Goal: Transaction & Acquisition: Purchase product/service

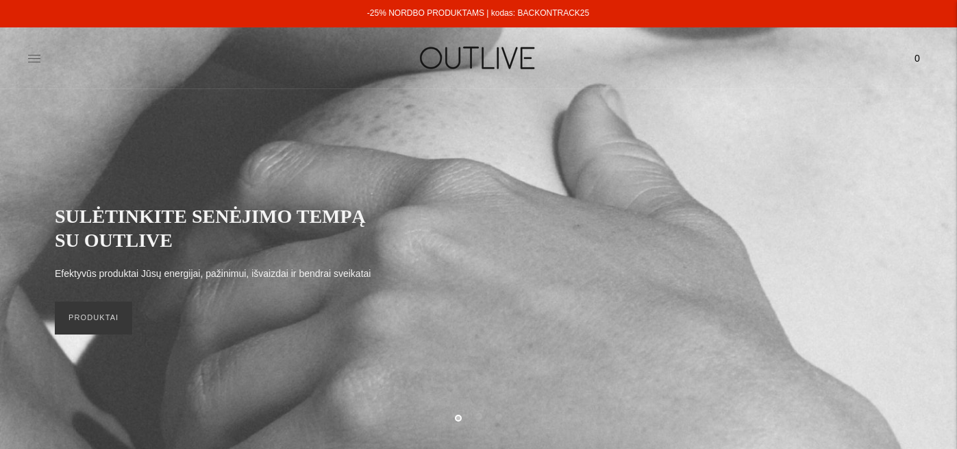
click at [34, 62] on icon at bounding box center [34, 58] width 12 height 7
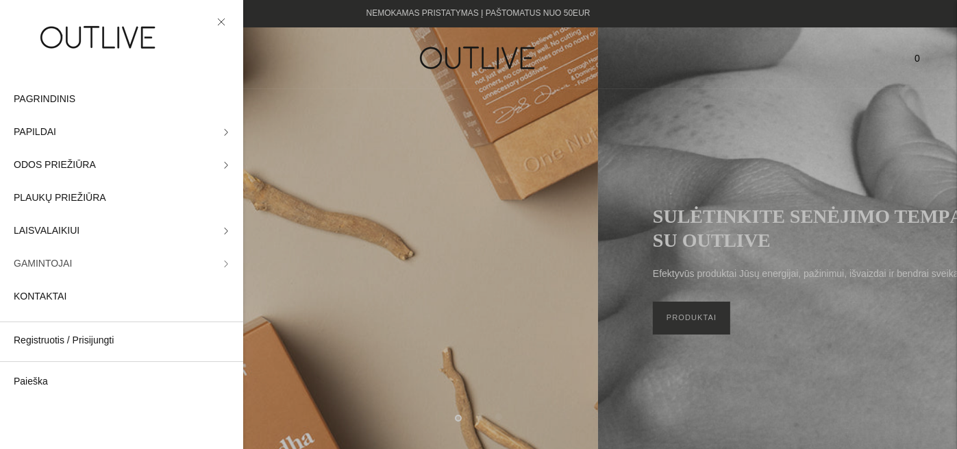
click at [220, 263] on link "GAMINTOJAI" at bounding box center [121, 263] width 243 height 33
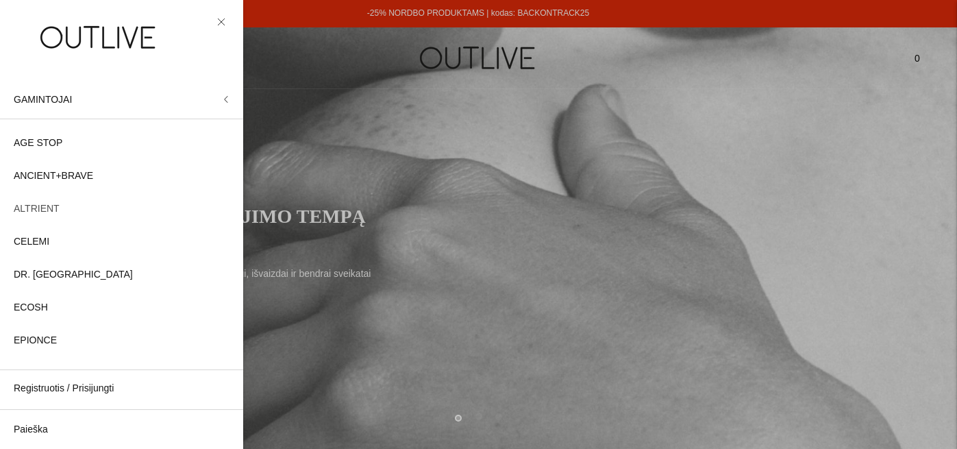
click at [53, 206] on span "ALTRIENT" at bounding box center [37, 209] width 46 height 16
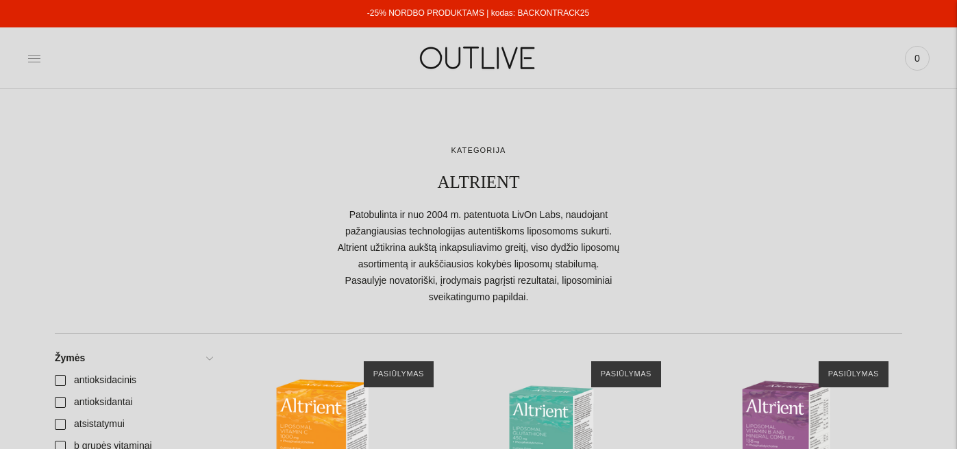
click at [37, 60] on icon at bounding box center [34, 58] width 14 height 14
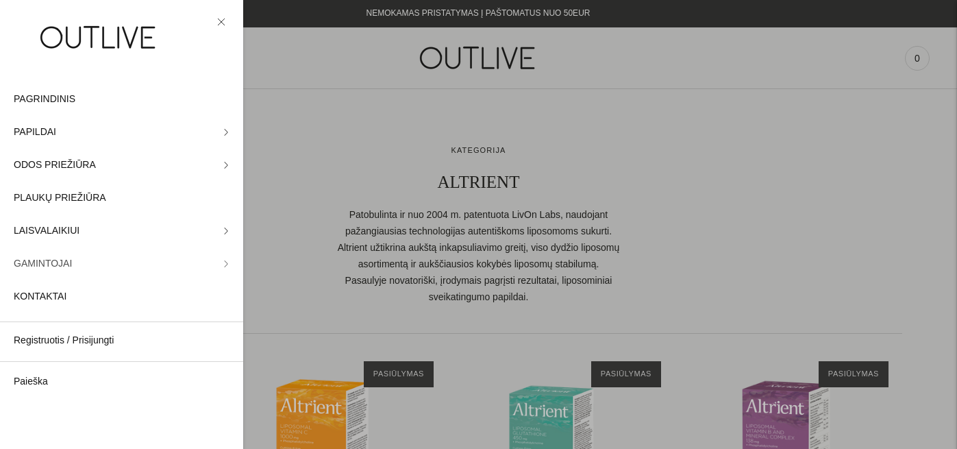
click at [218, 267] on link "GAMINTOJAI" at bounding box center [121, 263] width 243 height 33
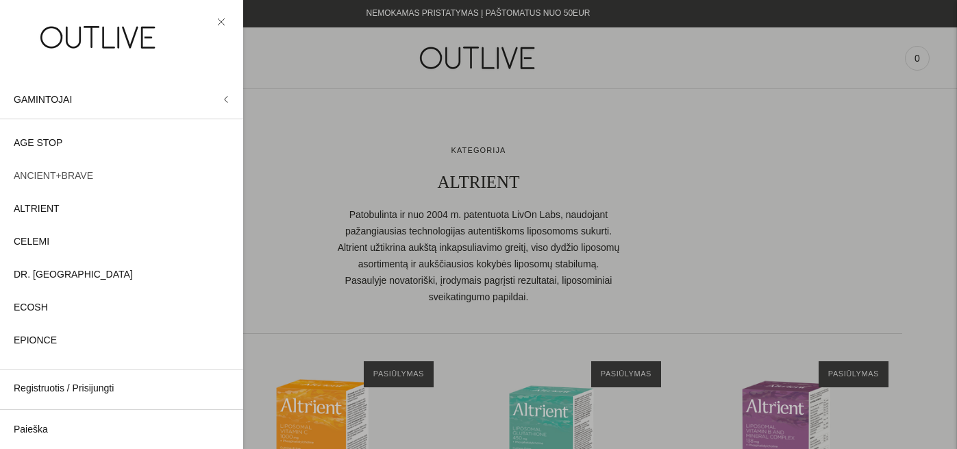
click at [83, 175] on span "ANCIENT+BRAVE" at bounding box center [53, 176] width 79 height 16
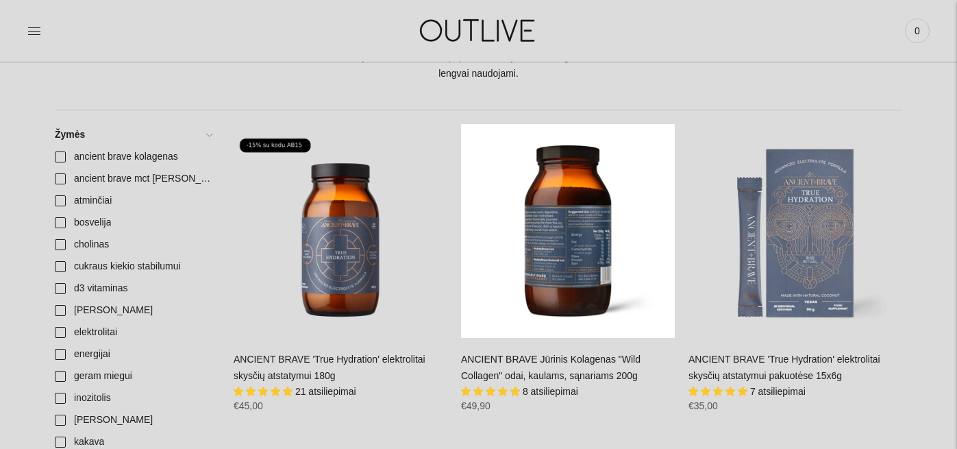
scroll to position [274, 0]
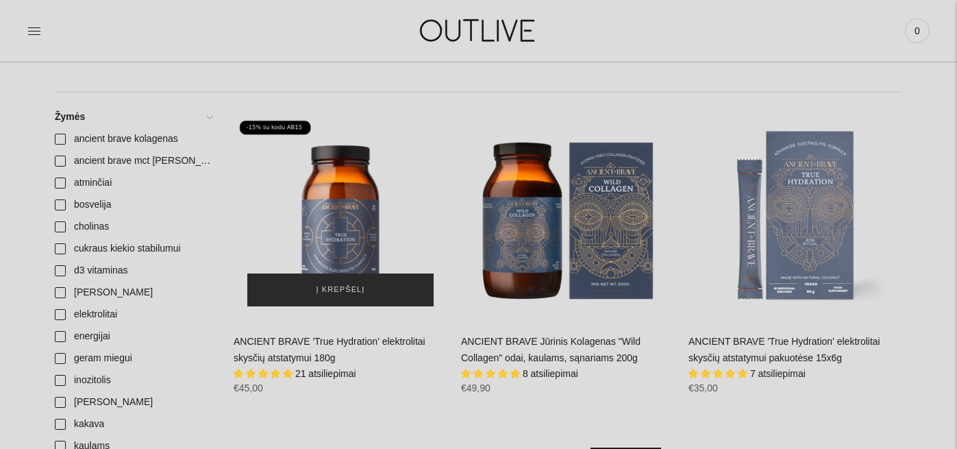
click at [347, 297] on button "Į krepšelį" at bounding box center [340, 289] width 186 height 33
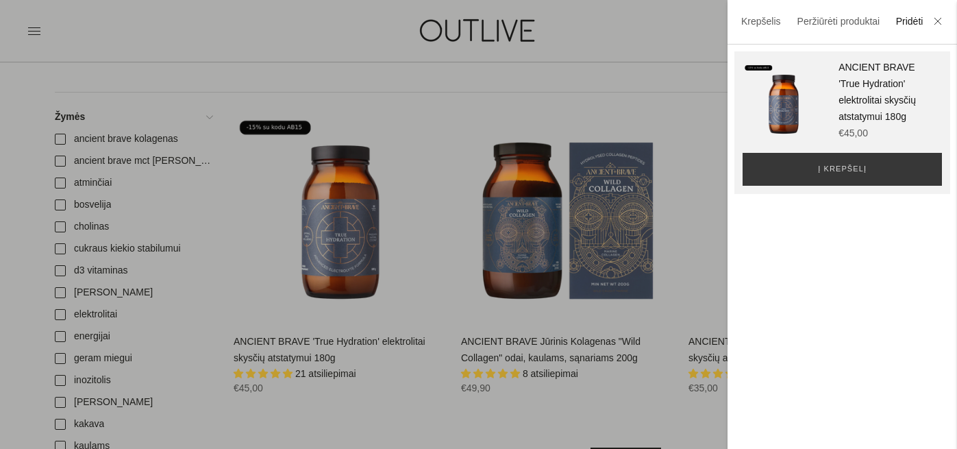
click at [593, 328] on div at bounding box center [478, 224] width 957 height 449
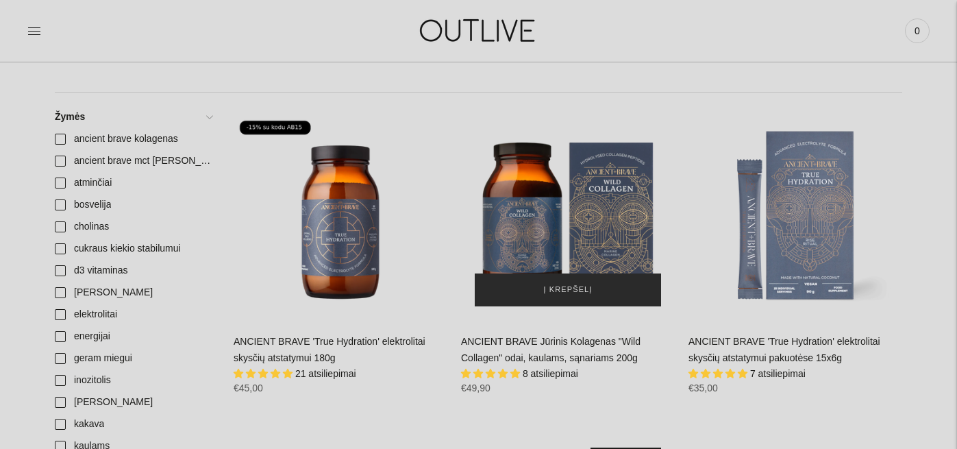
click at [571, 293] on span "Į krepšelį" at bounding box center [568, 290] width 49 height 14
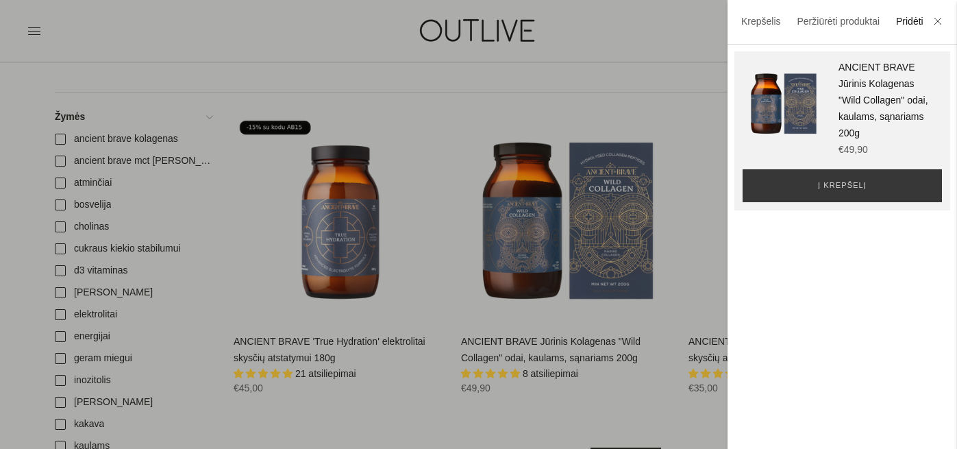
click at [665, 364] on div at bounding box center [478, 224] width 957 height 449
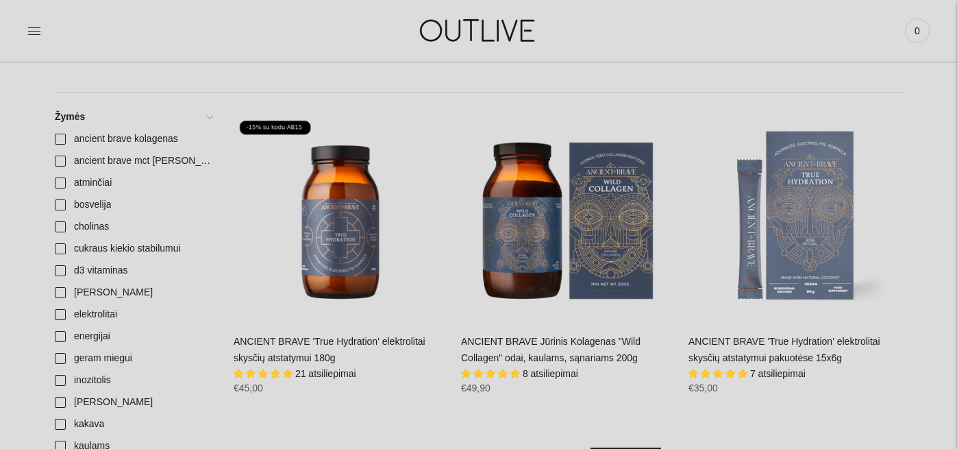
click at [786, 375] on span "7 atsiliepimai" at bounding box center [778, 373] width 56 height 11
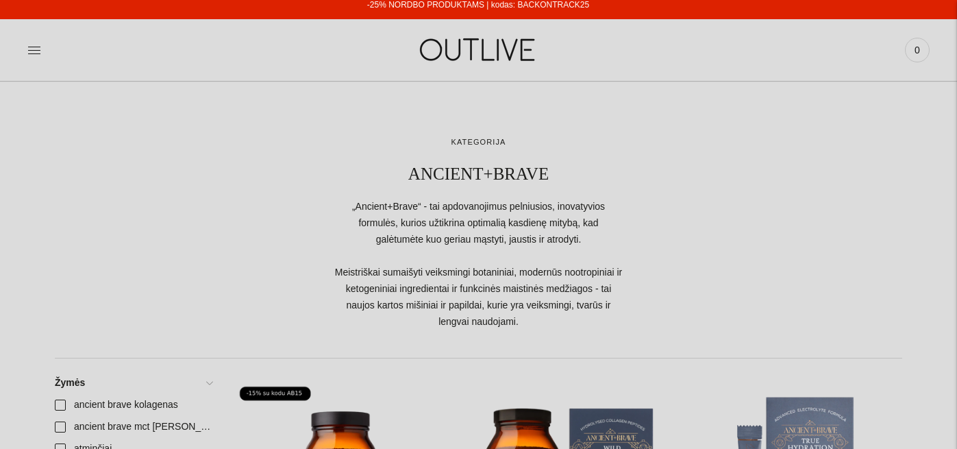
scroll to position [0, 0]
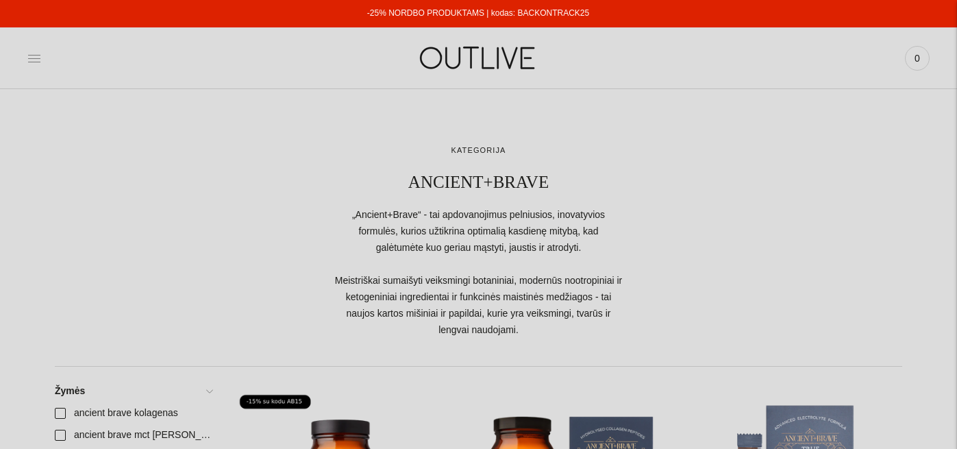
click at [34, 56] on icon at bounding box center [34, 58] width 14 height 14
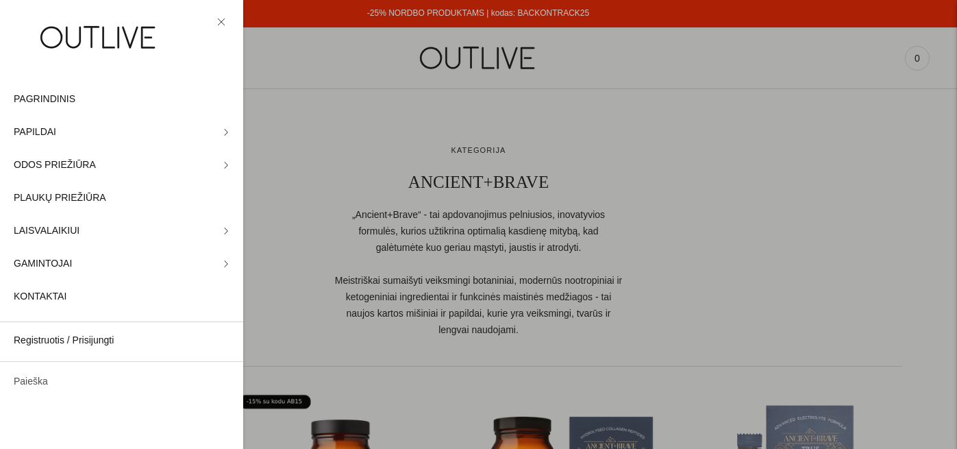
click at [40, 385] on link "Paieška" at bounding box center [121, 381] width 243 height 33
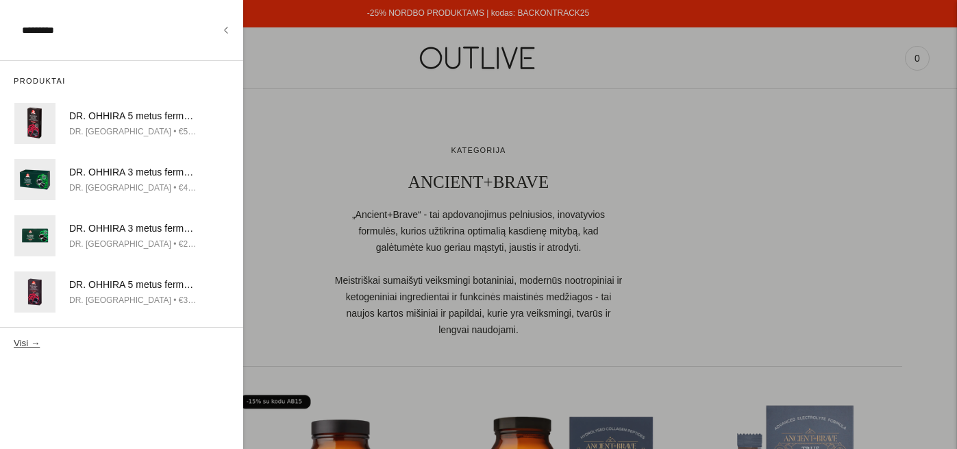
type input "*********"
click at [14, 338] on button "Visi →" at bounding box center [27, 343] width 26 height 10
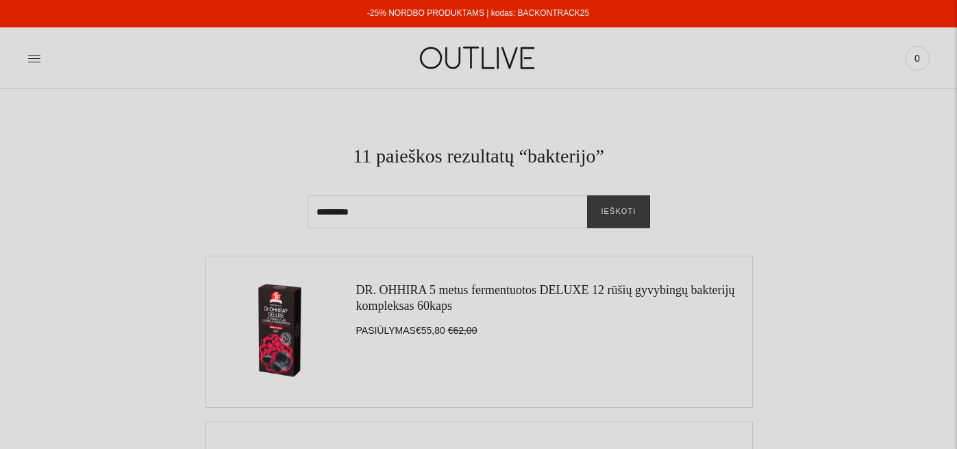
click at [467, 299] on link "DR. OHHIRA 5 metus fermentuotos DELUXE 12 rūšių gyvybingų bakterijų kompleksas …" at bounding box center [545, 297] width 379 height 29
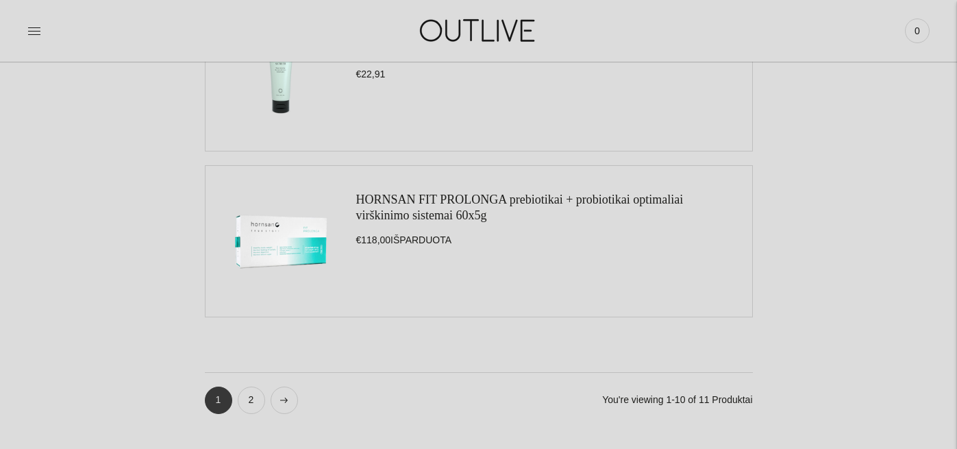
scroll to position [1587, 0]
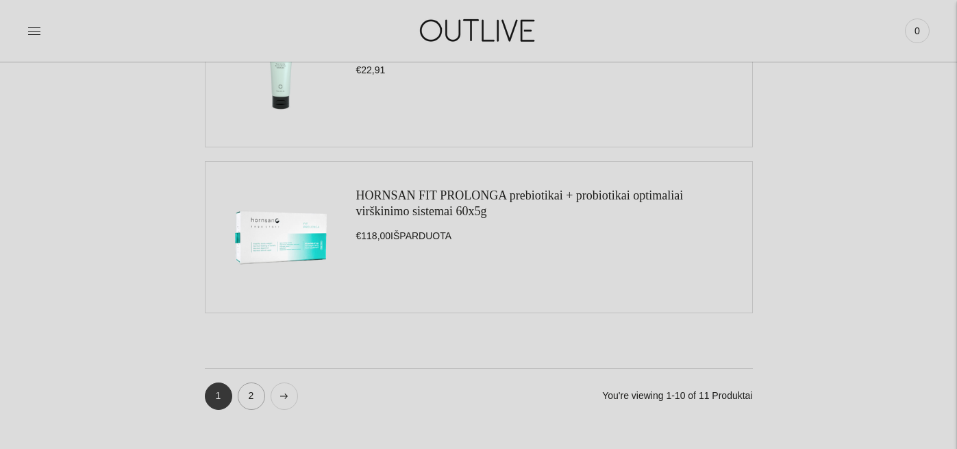
click at [256, 400] on link "2" at bounding box center [251, 395] width 27 height 27
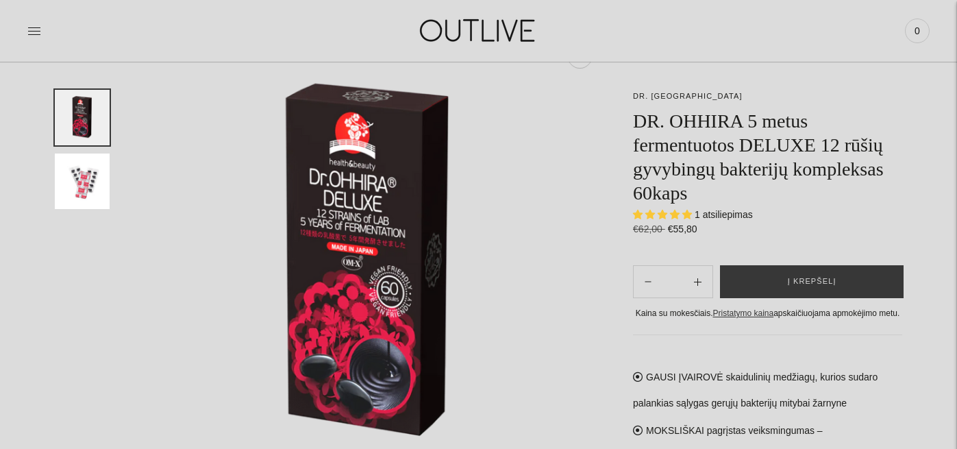
scroll to position [116, 0]
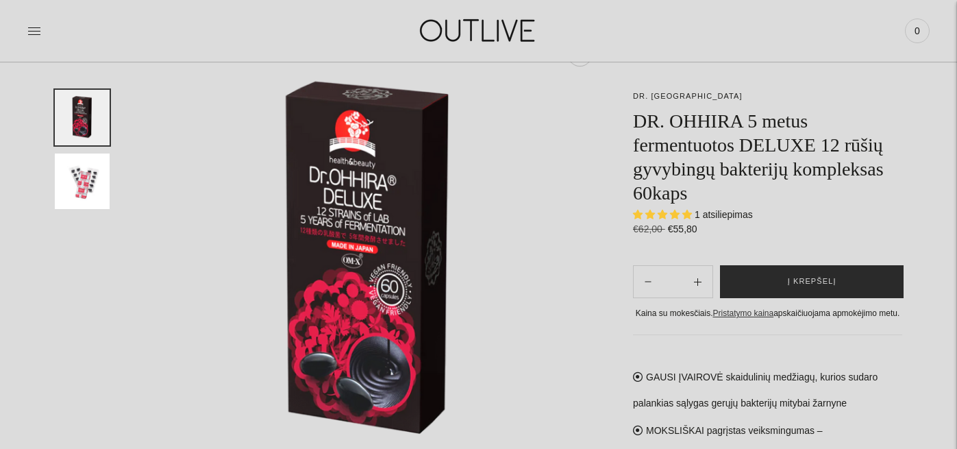
click at [825, 285] on span "Į krepšelį" at bounding box center [812, 282] width 49 height 14
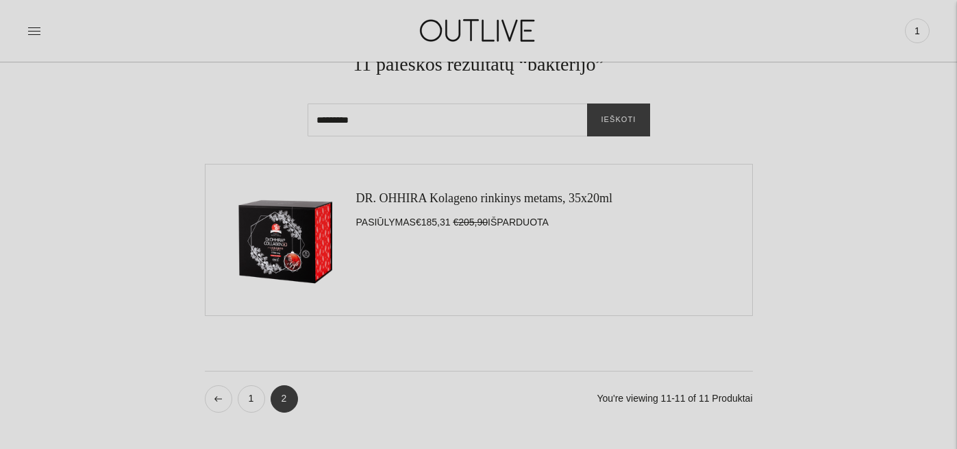
scroll to position [99, 0]
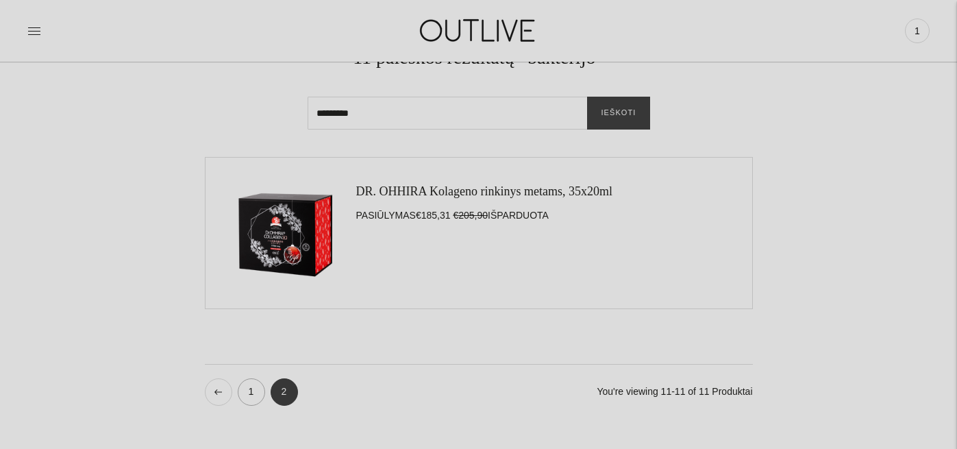
click at [247, 399] on link "1" at bounding box center [251, 391] width 27 height 27
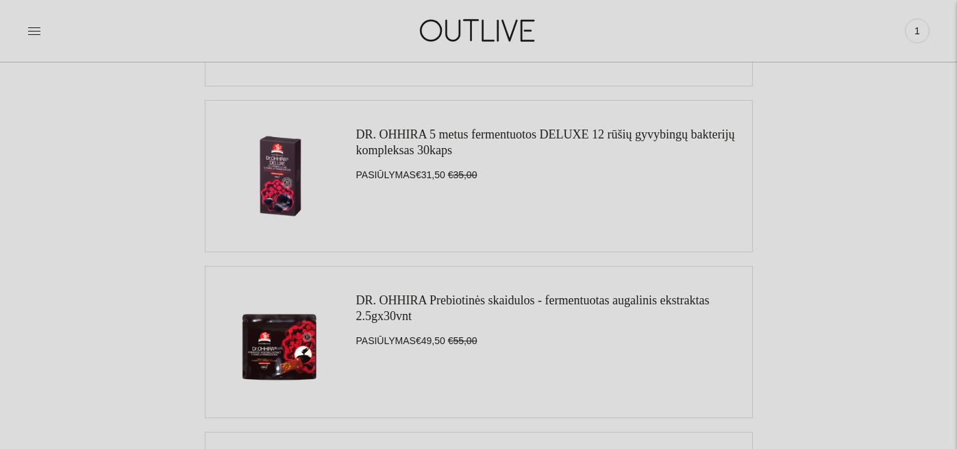
scroll to position [657, 0]
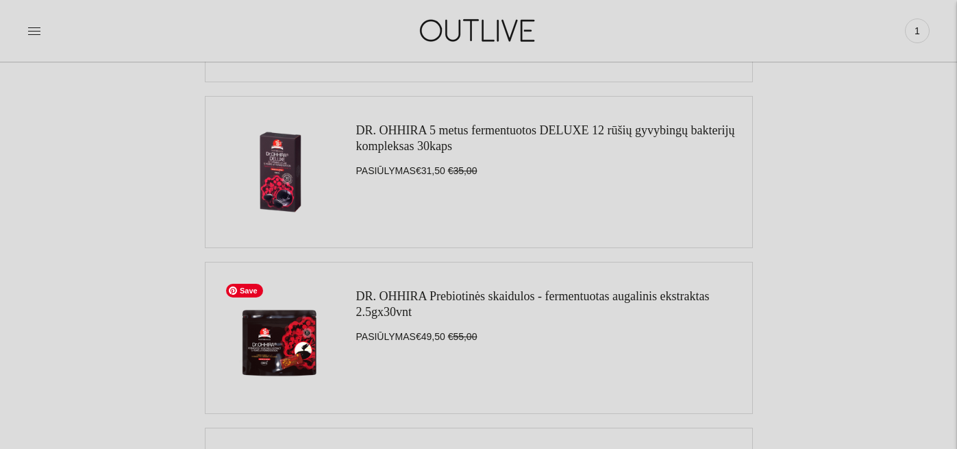
click at [292, 345] on img at bounding box center [280, 337] width 123 height 123
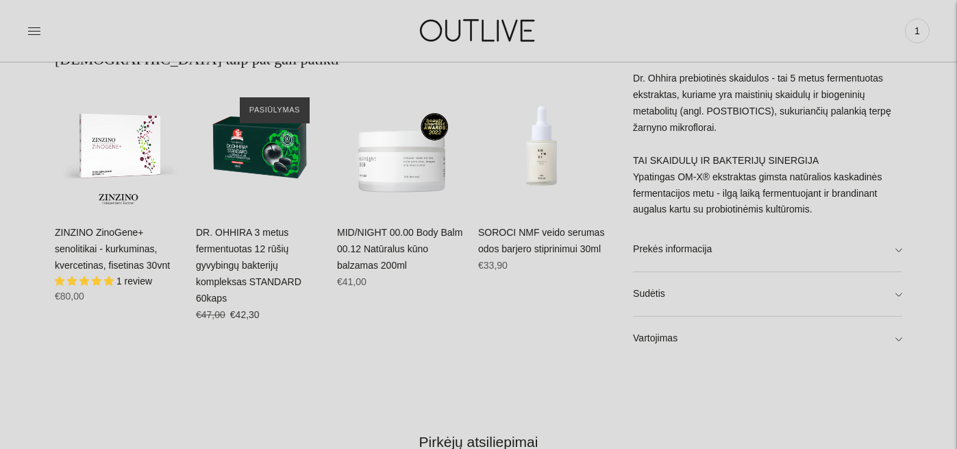
scroll to position [831, 0]
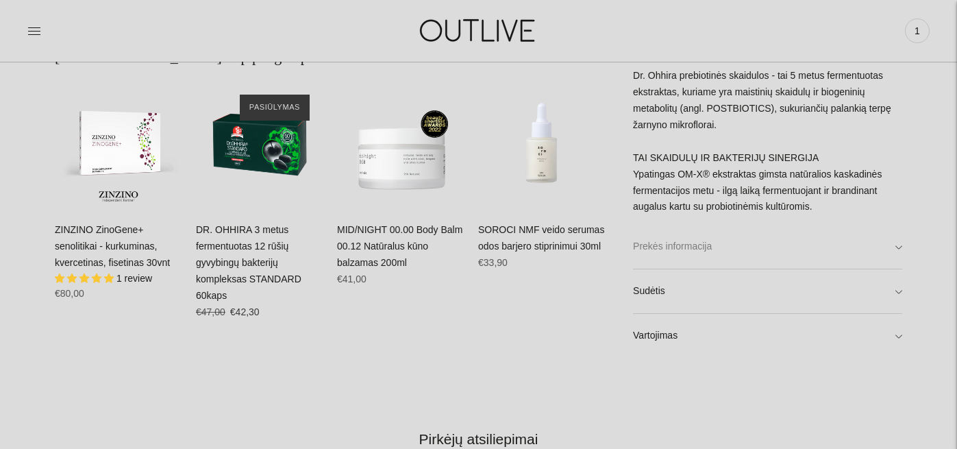
click at [892, 243] on link "Prekės informacija" at bounding box center [767, 247] width 269 height 44
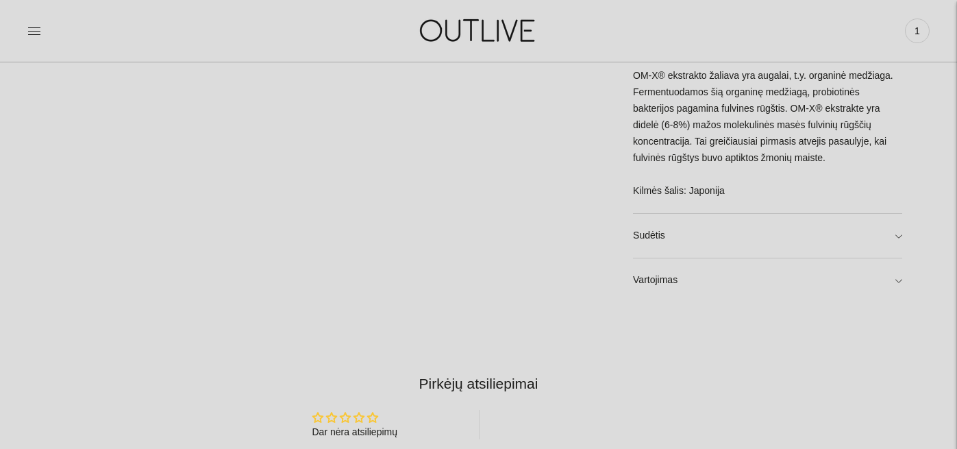
scroll to position [1687, 0]
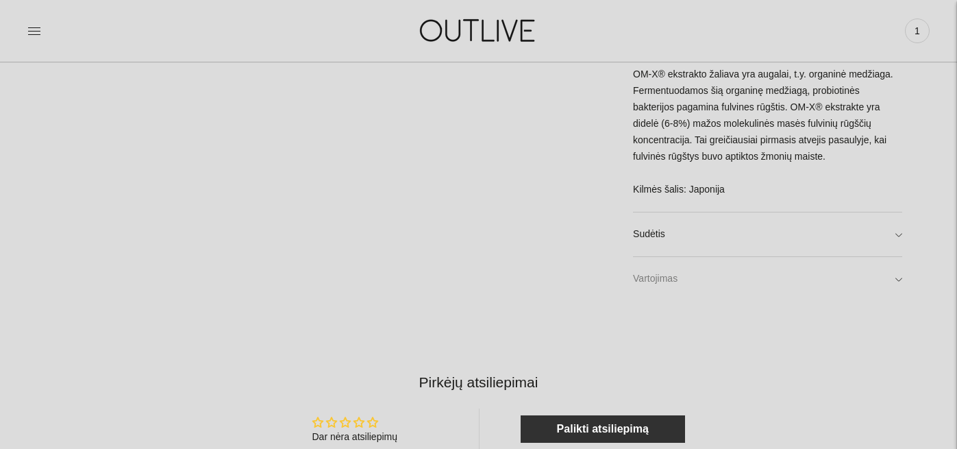
click at [883, 287] on link "Vartojimas" at bounding box center [767, 279] width 269 height 44
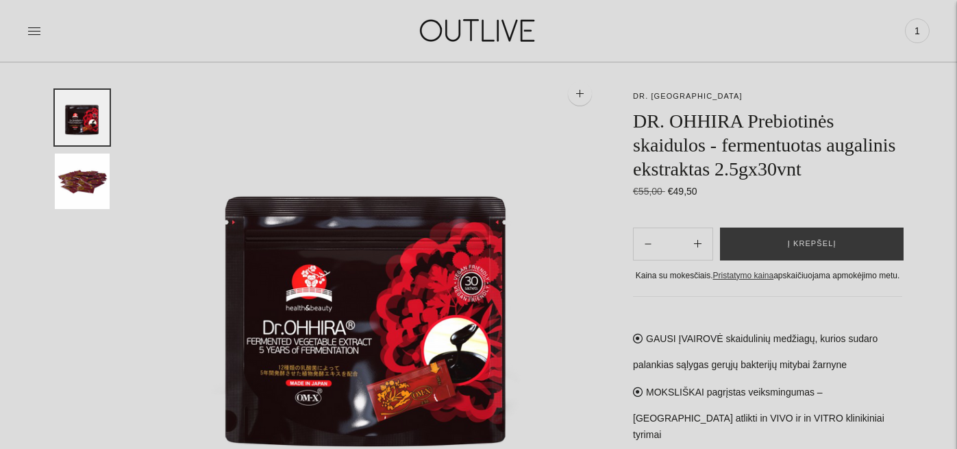
scroll to position [0, 0]
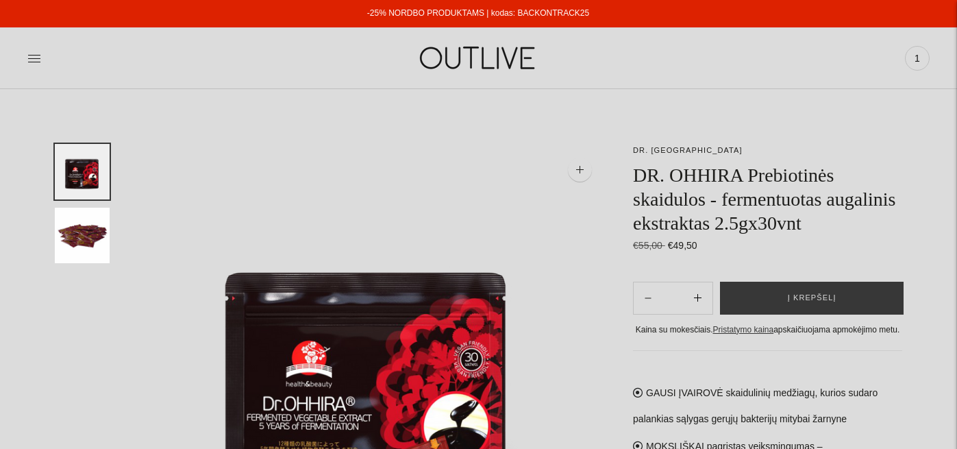
click at [699, 302] on icon "Subtract product quantity" at bounding box center [698, 298] width 8 height 8
type input "**"
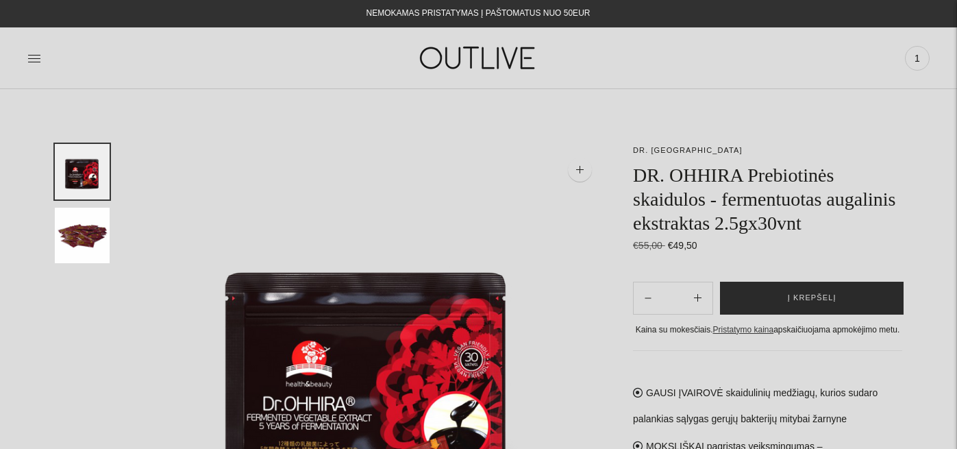
click at [815, 305] on span "Į krepšelį" at bounding box center [812, 298] width 49 height 14
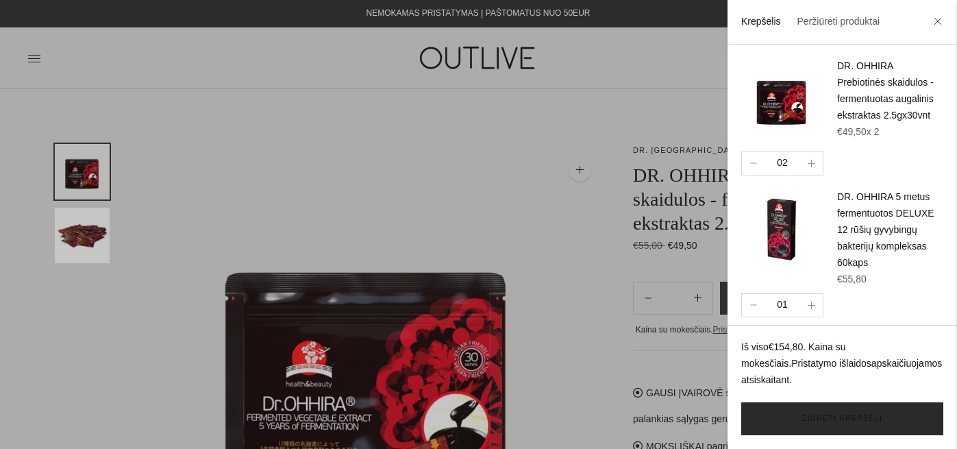
click at [828, 425] on link "Žiūrėti krepšelį" at bounding box center [843, 418] width 202 height 33
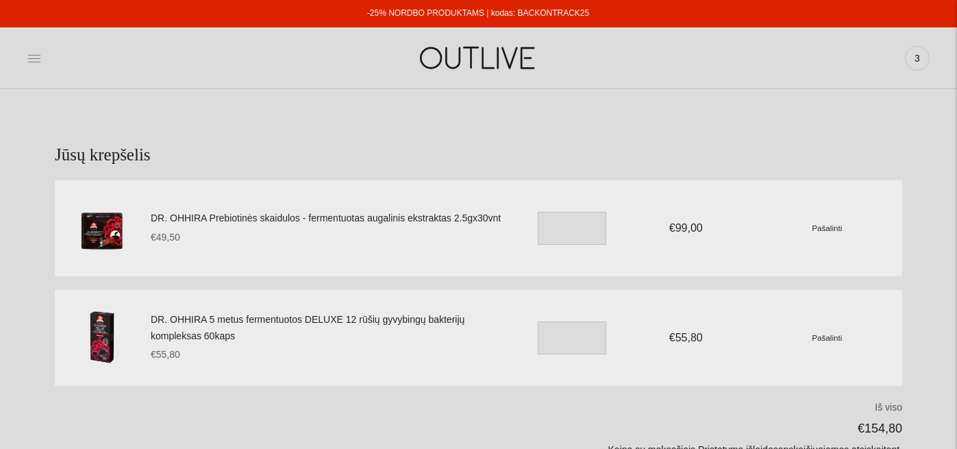
click at [36, 58] on icon at bounding box center [34, 58] width 14 height 14
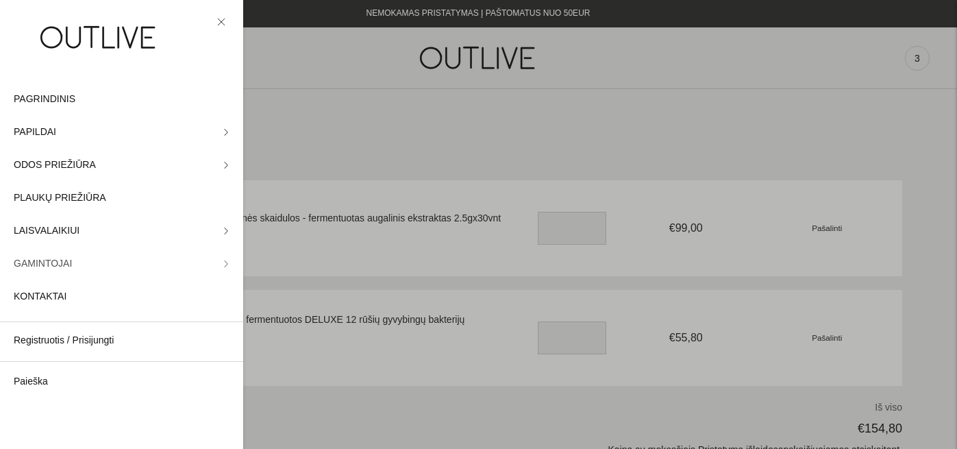
click at [131, 271] on link "GAMINTOJAI" at bounding box center [121, 263] width 243 height 33
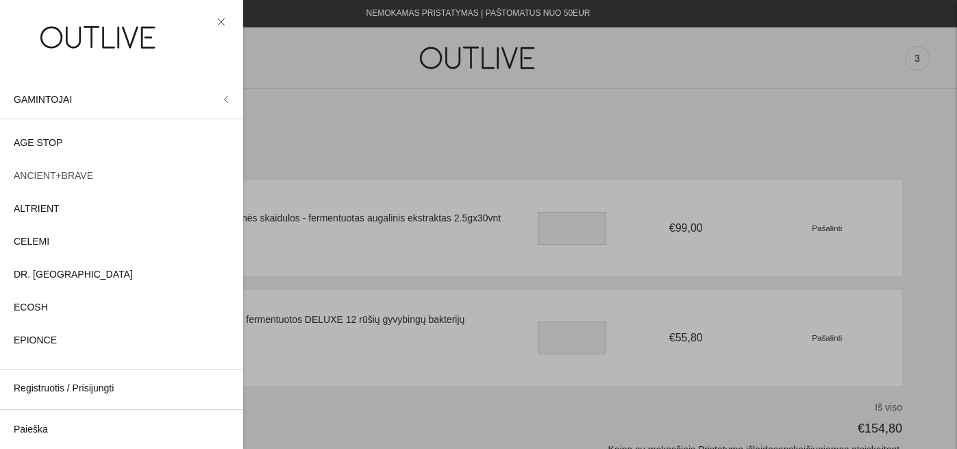
click at [62, 179] on span "ANCIENT+BRAVE" at bounding box center [53, 176] width 79 height 16
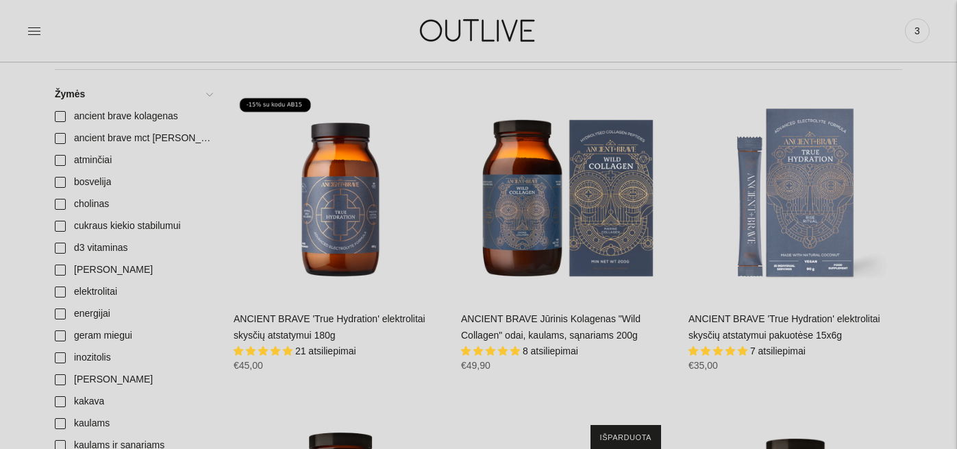
scroll to position [299, 0]
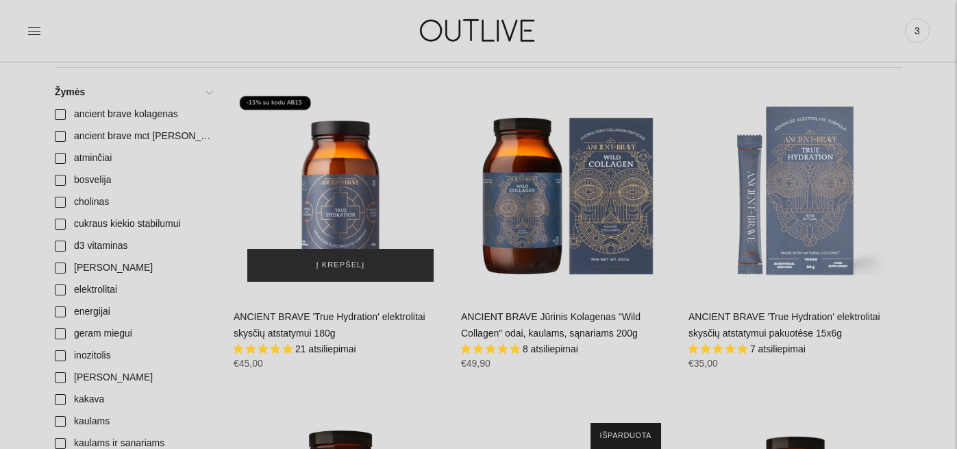
click at [341, 269] on span "Į krepšelį" at bounding box center [341, 265] width 49 height 14
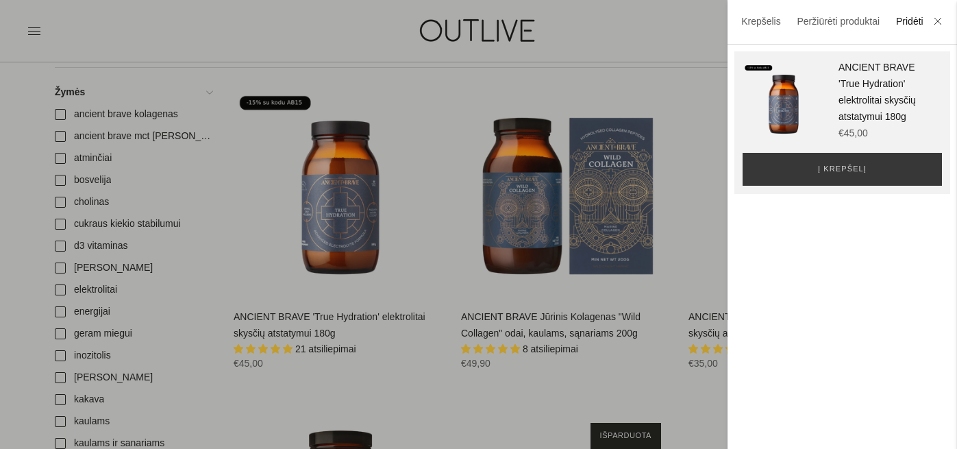
click at [614, 38] on div at bounding box center [478, 224] width 957 height 449
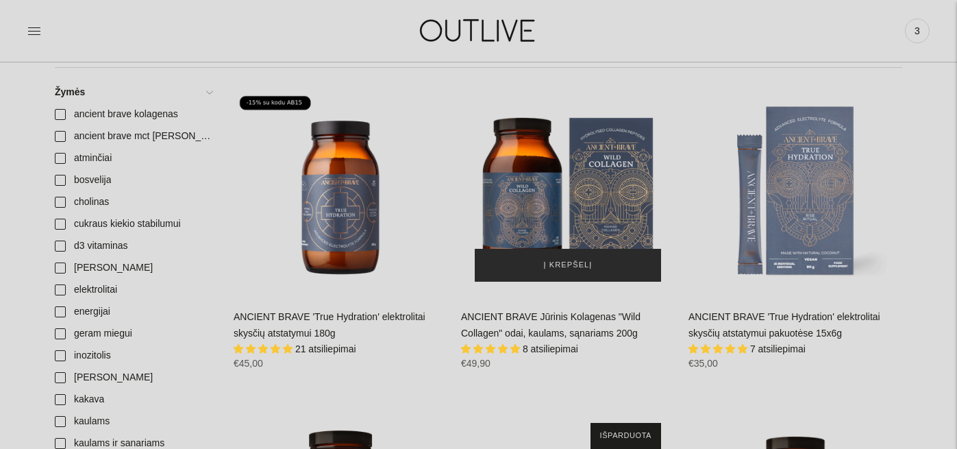
click at [575, 265] on span "Į krepšelį" at bounding box center [568, 265] width 49 height 14
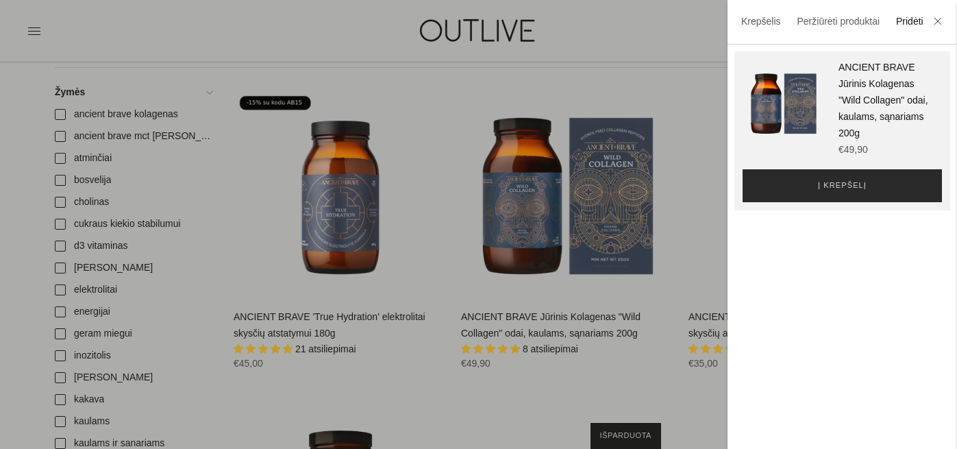
click at [859, 185] on span "Į krepšelį" at bounding box center [842, 186] width 49 height 14
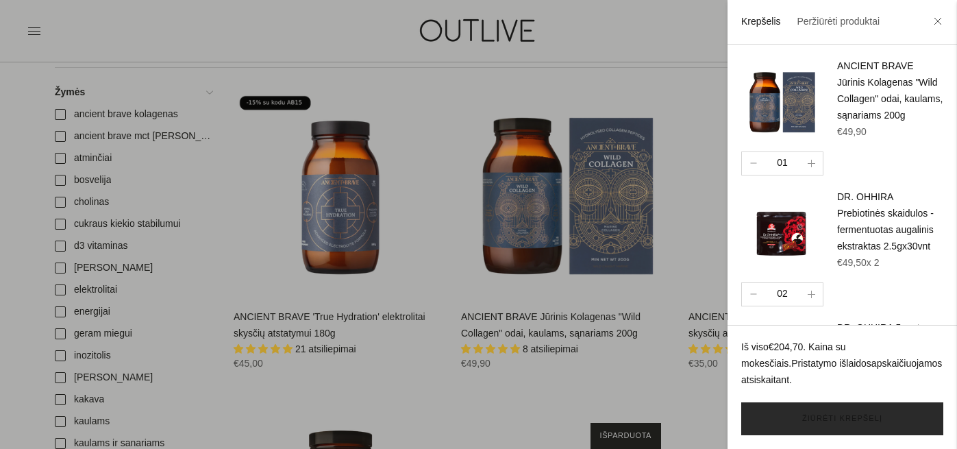
click at [847, 421] on link "Žiūrėti krepšelį" at bounding box center [843, 418] width 202 height 33
click at [334, 334] on div at bounding box center [478, 224] width 957 height 449
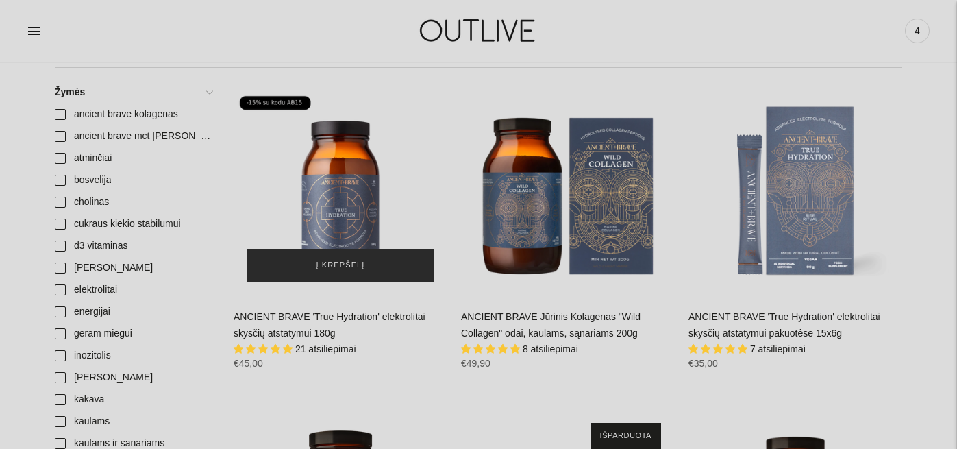
click at [347, 263] on span "Į krepšelį" at bounding box center [341, 265] width 49 height 14
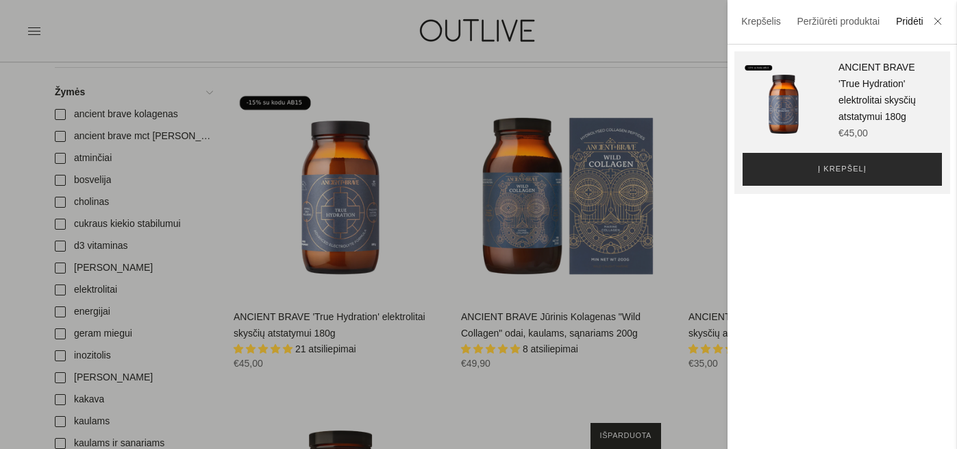
click at [859, 172] on span "Į krepšelį" at bounding box center [842, 169] width 49 height 14
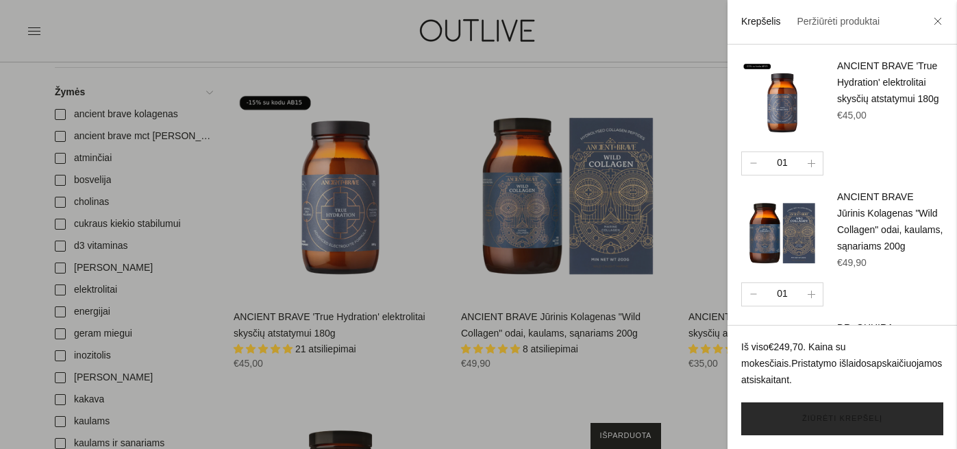
click at [844, 419] on link "Žiūrėti krepšelį" at bounding box center [843, 418] width 202 height 33
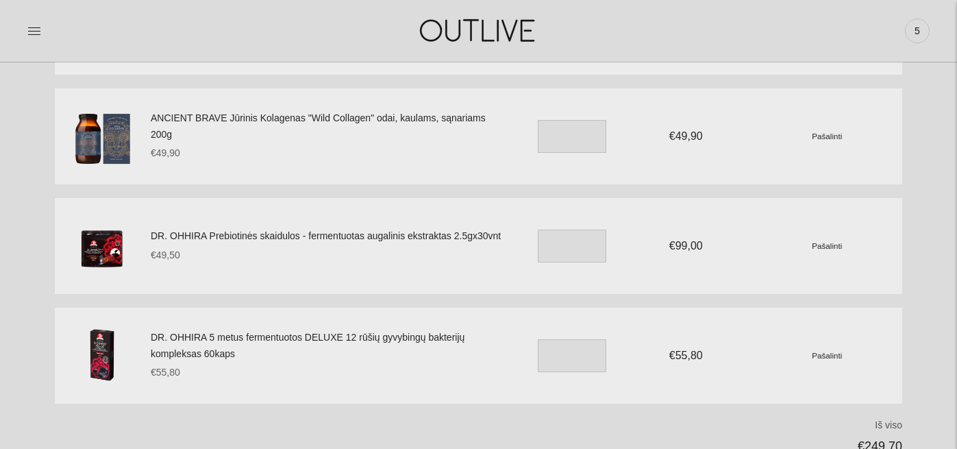
scroll to position [204, 0]
click at [558, 246] on input "*" at bounding box center [572, 244] width 69 height 33
type input "*"
click at [903, 292] on section "Jūsų krepšelis ANCIENT BRAVE 'True Hydration' elektrolitai skysčių atstatymui 1…" at bounding box center [478, 242] width 957 height 712
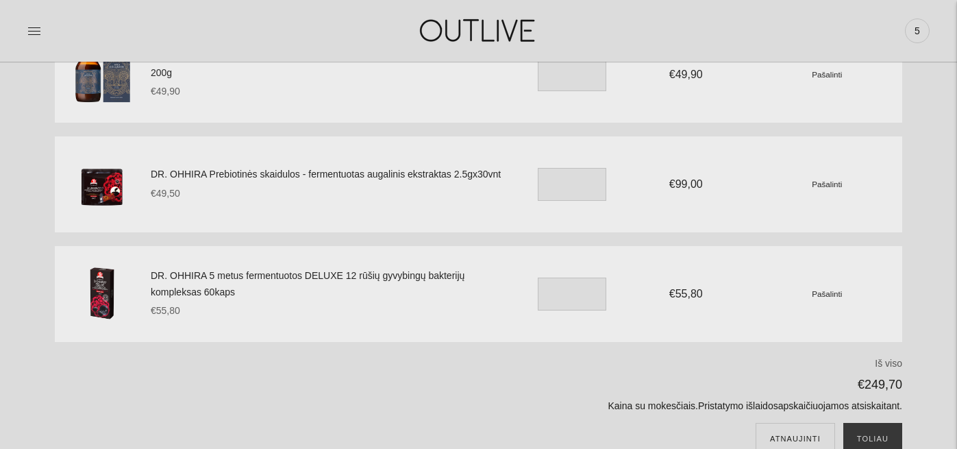
scroll to position [269, 0]
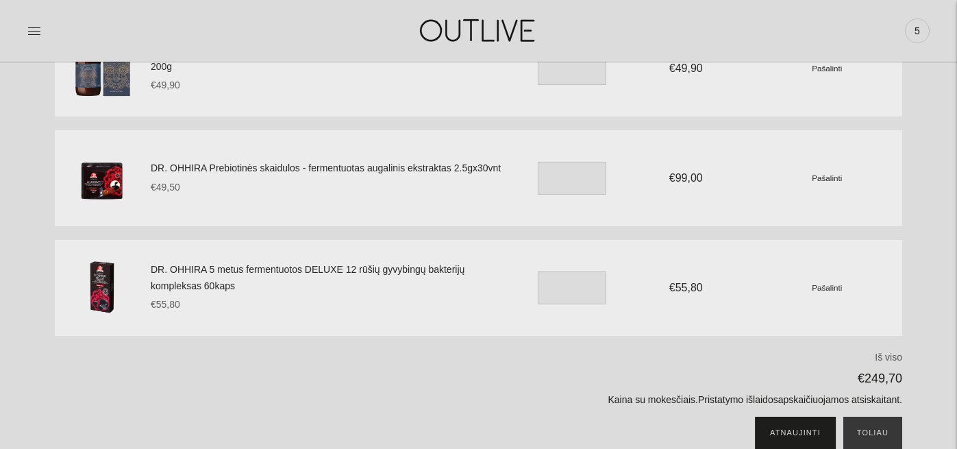
click at [801, 435] on button "Atnaujinti" at bounding box center [795, 433] width 79 height 33
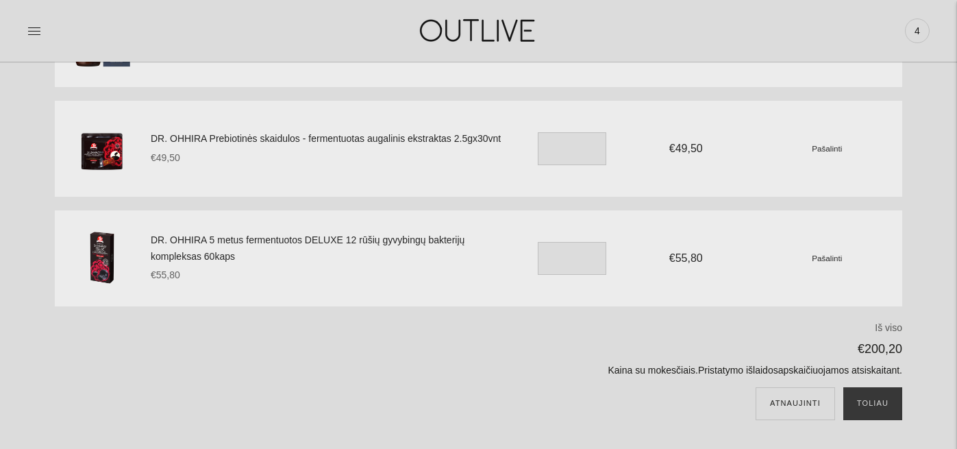
scroll to position [315, 0]
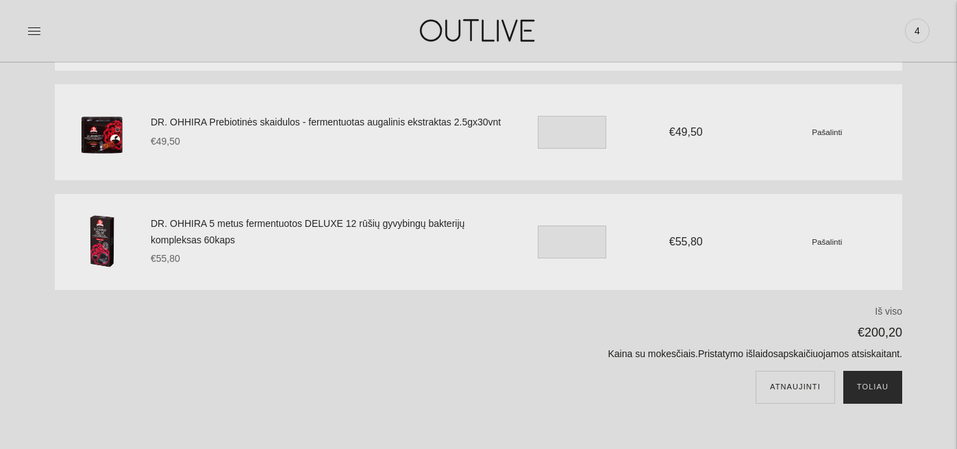
click at [881, 386] on button "Toliau" at bounding box center [873, 387] width 59 height 33
